Goal: Check status: Check status

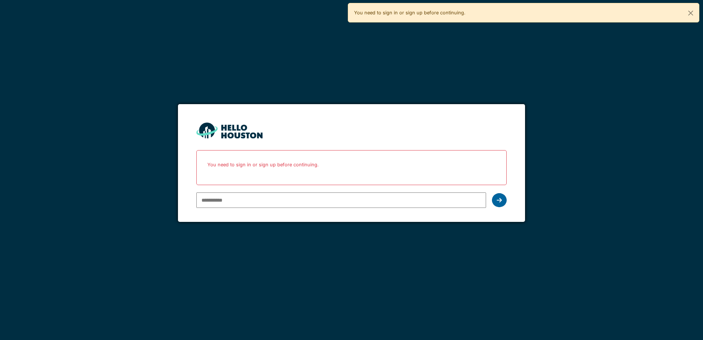
type input "**********"
click at [502, 200] on div at bounding box center [499, 200] width 15 height 14
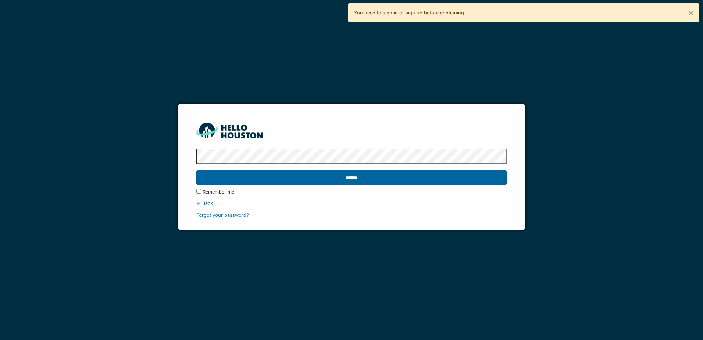
click at [344, 179] on input "******" at bounding box center [351, 177] width 310 height 15
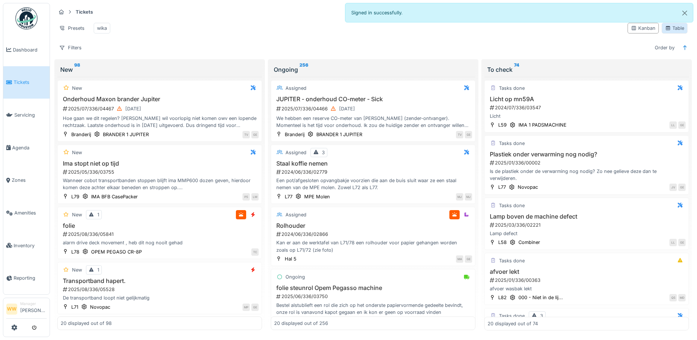
click at [671, 29] on div "Table" at bounding box center [674, 28] width 19 height 7
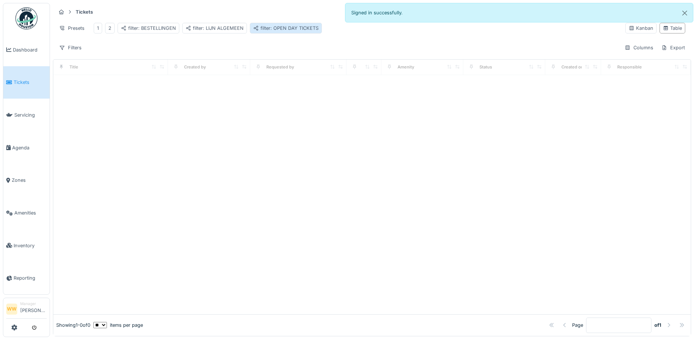
click at [287, 29] on div "filter: OPEN DAY TICKETS" at bounding box center [285, 28] width 65 height 7
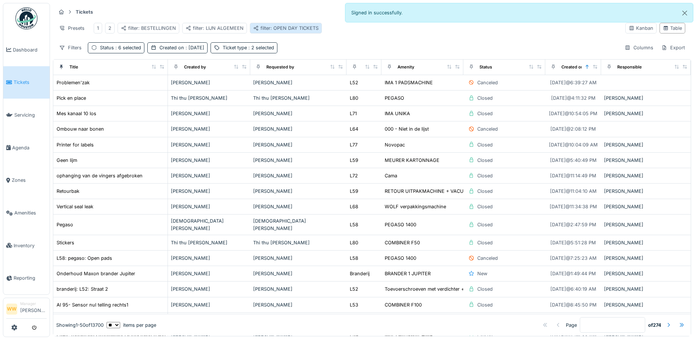
click at [297, 26] on div "filter: OPEN DAY TICKETS" at bounding box center [285, 28] width 65 height 7
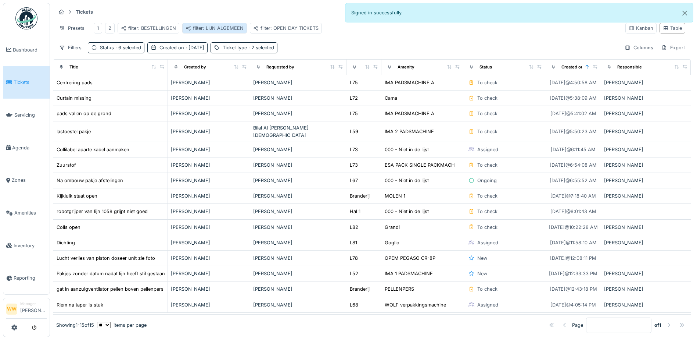
click at [204, 25] on div "filter: LIJN ALGEMEEN" at bounding box center [215, 28] width 58 height 7
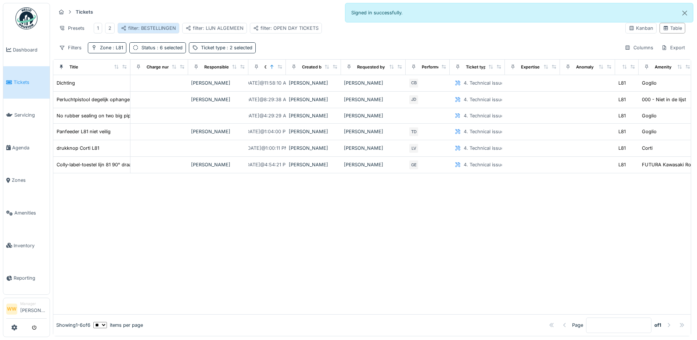
click at [144, 27] on div "filter: BESTELLINGEN" at bounding box center [148, 28] width 55 height 7
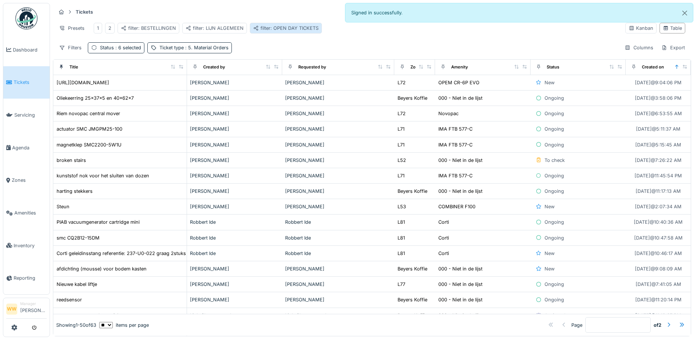
click at [286, 30] on div "filter: OPEN DAY TICKETS" at bounding box center [285, 28] width 65 height 7
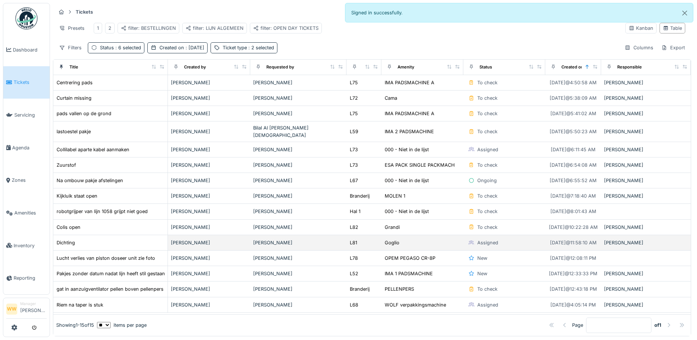
scroll to position [5, 0]
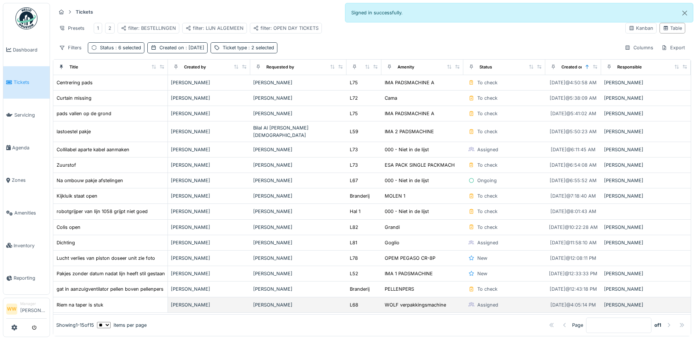
click at [270, 301] on div "[PERSON_NAME]" at bounding box center [298, 304] width 90 height 7
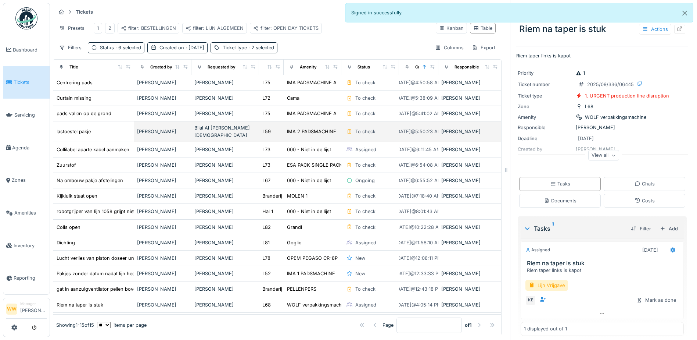
scroll to position [15, 0]
